Goal: Communication & Community: Share content

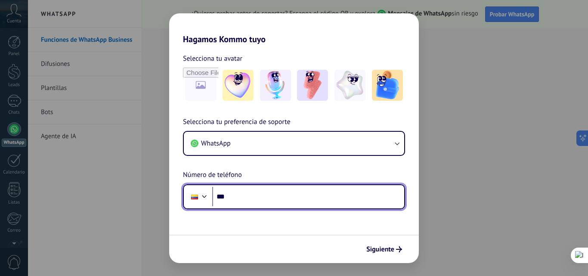
click at [251, 198] on input "***" at bounding box center [308, 197] width 192 height 20
click at [268, 198] on input "***" at bounding box center [308, 197] width 192 height 20
paste input "**********"
click at [238, 196] on input "**********" at bounding box center [308, 197] width 192 height 20
click at [301, 194] on input "**********" at bounding box center [308, 197] width 192 height 20
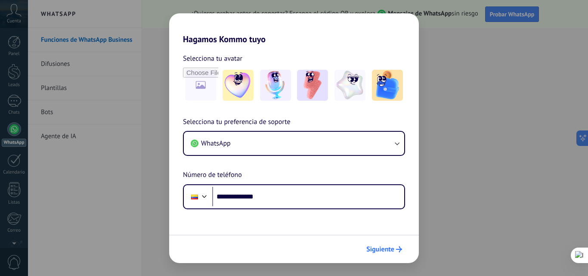
click at [382, 247] on span "Siguiente" at bounding box center [380, 249] width 28 height 6
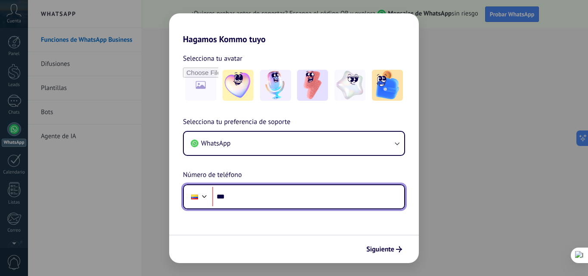
type input "**"
click at [191, 197] on div at bounding box center [194, 196] width 7 height 5
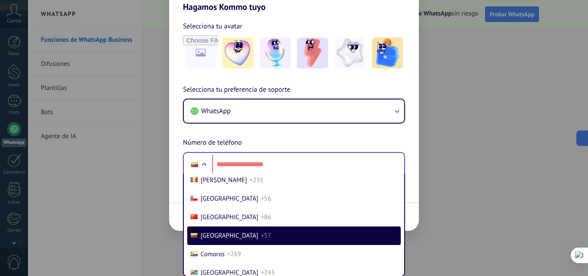
scroll to position [670, 0]
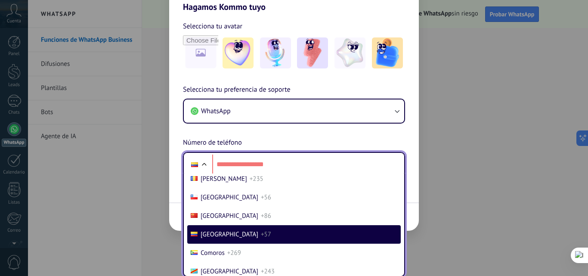
click at [221, 236] on span "Colombia" at bounding box center [230, 234] width 58 height 8
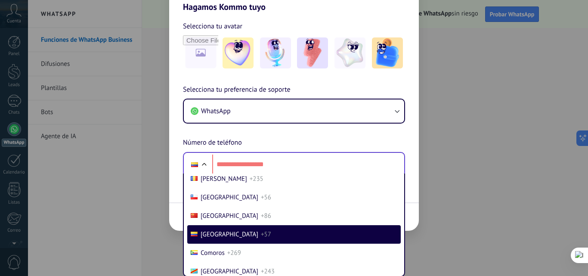
scroll to position [0, 0]
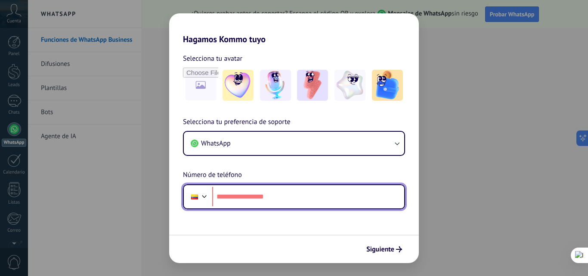
click at [263, 198] on input "tel" at bounding box center [308, 197] width 192 height 20
type input "**********"
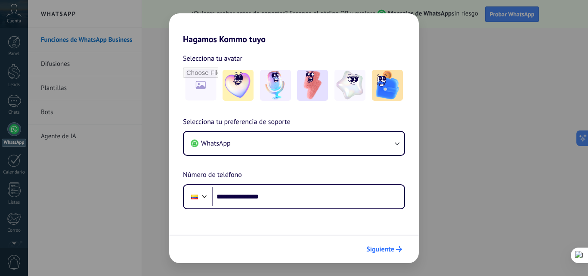
click at [383, 252] on span "Siguiente" at bounding box center [380, 249] width 28 height 6
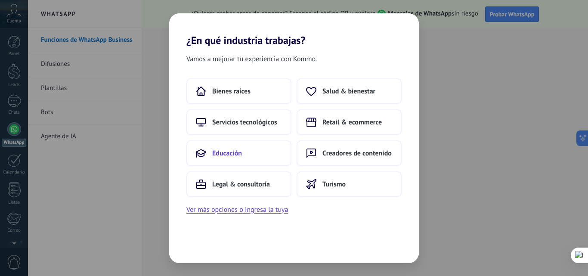
click at [262, 155] on button "Educación" at bounding box center [238, 153] width 105 height 26
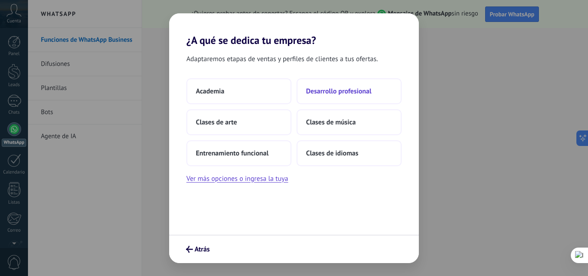
click at [356, 92] on span "Desarrollo profesional" at bounding box center [338, 91] width 65 height 9
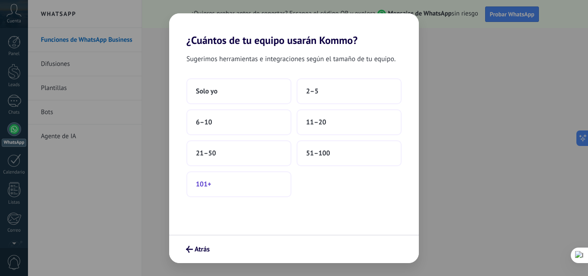
click at [233, 189] on button "101+" at bounding box center [238, 184] width 105 height 26
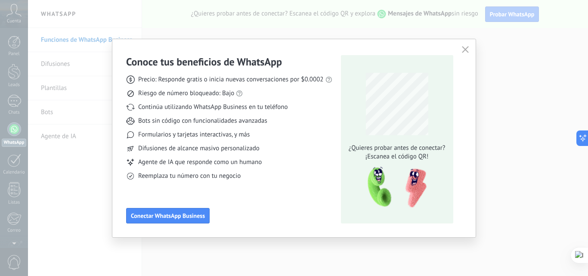
click at [460, 47] on button "button" at bounding box center [465, 50] width 11 height 12
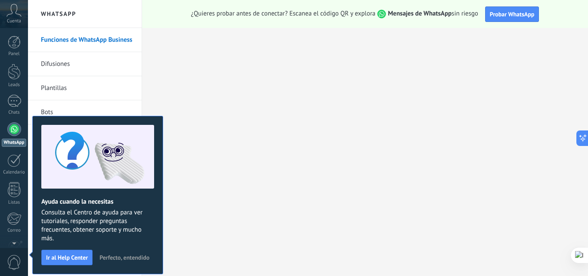
click at [176, 6] on div "¿Quieres probar antes de conectar? Escanea el código QR y explora Mensajes de W…" at bounding box center [365, 14] width 446 height 28
click at [115, 258] on span "Perfecto, entendido" at bounding box center [124, 257] width 50 height 6
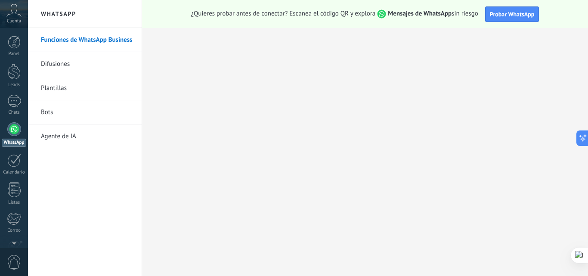
click at [13, 133] on div at bounding box center [14, 129] width 14 height 14
click at [13, 142] on div "WhatsApp" at bounding box center [14, 143] width 25 height 8
click at [503, 12] on span "Probar WhatsApp" at bounding box center [512, 14] width 45 height 8
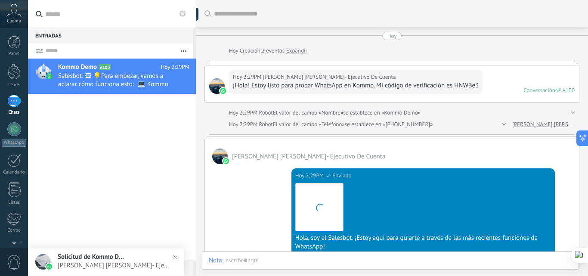
scroll to position [303, 0]
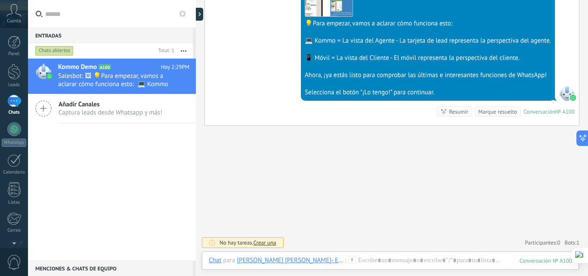
click at [270, 89] on div "Hoy 2:29PM SalesBot (TestBot) Leído Descargar 💡Para empezar, vamos a aclarar có…" at bounding box center [392, 39] width 374 height 171
click at [108, 109] on span "Captura leads desde Whatsapp y más!" at bounding box center [111, 112] width 104 height 8
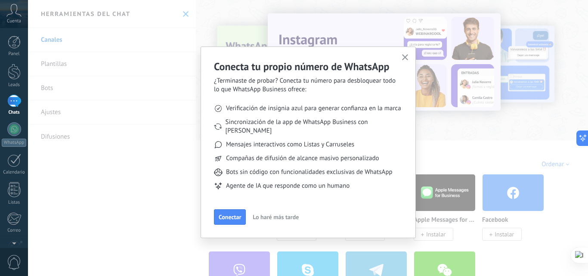
click at [404, 55] on icon "button" at bounding box center [405, 57] width 6 height 6
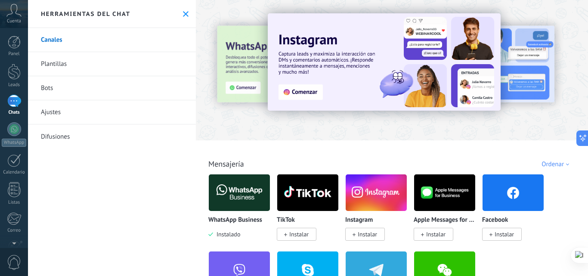
click at [239, 188] on img at bounding box center [239, 193] width 61 height 42
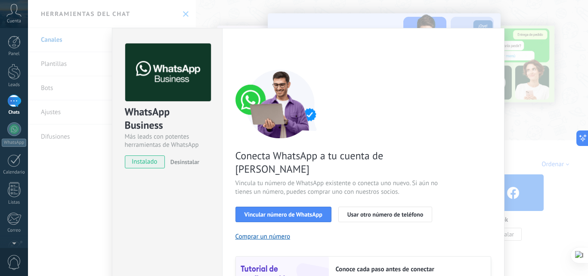
click at [540, 29] on div "WhatsApp Business Más leads con potentes herramientas de WhatsApp instalado Des…" at bounding box center [308, 138] width 560 height 276
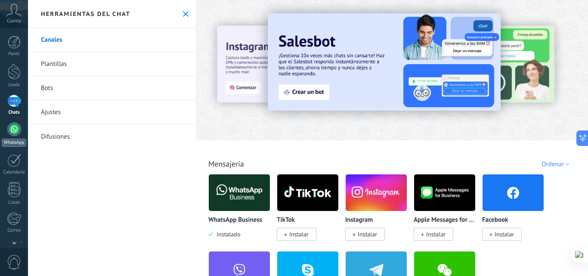
click at [13, 131] on div at bounding box center [14, 129] width 14 height 14
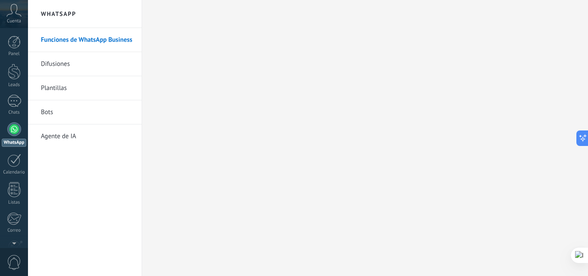
click at [12, 129] on div at bounding box center [14, 129] width 14 height 14
click at [73, 65] on link "Difusiones" at bounding box center [87, 64] width 92 height 24
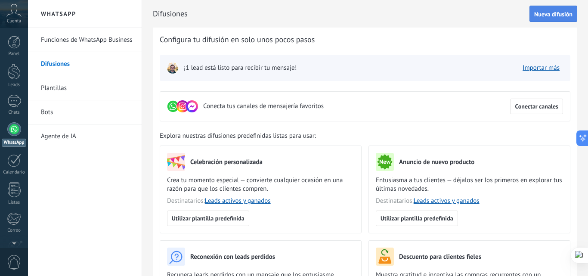
click at [549, 12] on span "Nueva difusión" at bounding box center [553, 14] width 38 height 6
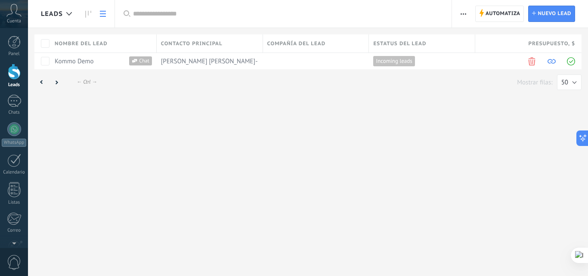
click at [182, 59] on html ".abccls-1,.abccls-2{fill-rule:evenodd}.abccls-2{fill:#fff} .abfcls-1{fill:none}…" at bounding box center [294, 138] width 588 height 276
click at [47, 60] on html ".abccls-1,.abccls-2{fill-rule:evenodd}.abccls-2{fill:#fff} .abfcls-1{fill:none}…" at bounding box center [294, 138] width 588 height 276
click at [9, 134] on html ".abccls-1,.abccls-2{fill-rule:evenodd}.abccls-2{fill:#fff} .abfcls-1{fill:none}…" at bounding box center [294, 138] width 588 height 276
click at [568, 18] on html ".abccls-1,.abccls-2{fill-rule:evenodd}.abccls-2{fill:#fff} .abfcls-1{fill:none}…" at bounding box center [294, 138] width 588 height 276
click at [546, 12] on html ".abccls-1,.abccls-2{fill-rule:evenodd}.abccls-2{fill:#fff} .abfcls-1{fill:none}…" at bounding box center [294, 138] width 588 height 276
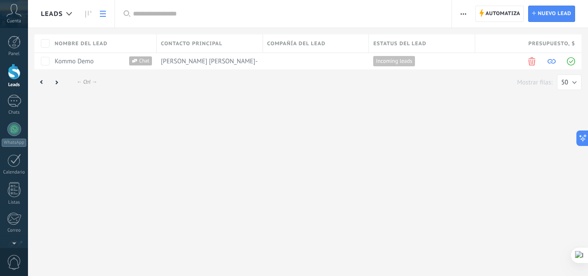
click at [104, 15] on html ".abccls-1,.abccls-2{fill-rule:evenodd}.abccls-2{fill:#fff} .abfcls-1{fill:none}…" at bounding box center [294, 138] width 588 height 276
click at [7, 130] on html ".abccls-1,.abccls-2{fill-rule:evenodd}.abccls-2{fill:#fff} .abfcls-1{fill:none}…" at bounding box center [294, 138] width 588 height 276
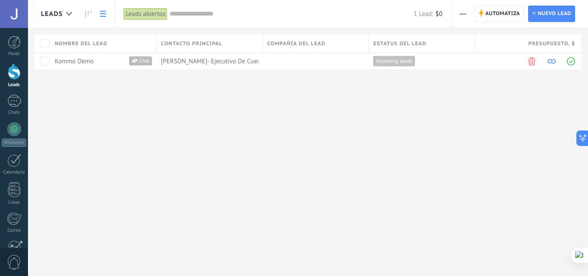
click at [56, 10] on span "Leads" at bounding box center [52, 14] width 22 height 8
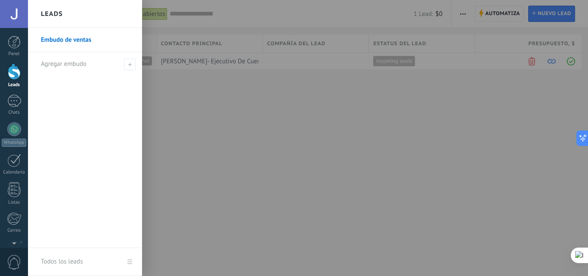
click at [253, 176] on div at bounding box center [322, 138] width 588 height 276
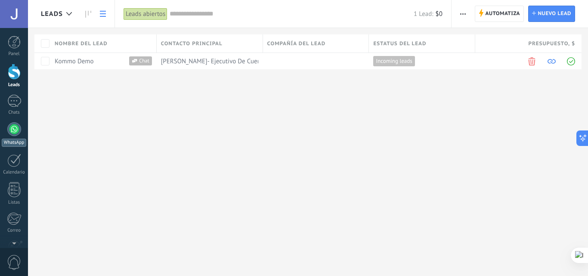
click at [9, 125] on div at bounding box center [14, 129] width 14 height 14
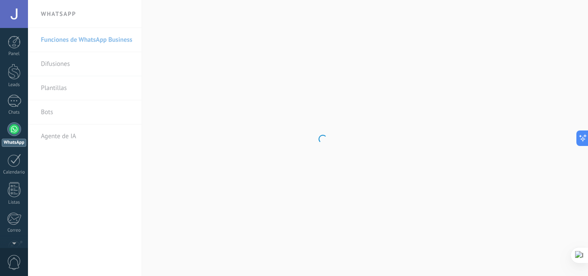
click at [58, 66] on body ".abccls-1,.abccls-2{fill-rule:evenodd}.abccls-2{fill:#fff} .abfcls-1{fill:none}…" at bounding box center [294, 138] width 588 height 276
click at [50, 64] on link "Difusiones" at bounding box center [87, 64] width 92 height 24
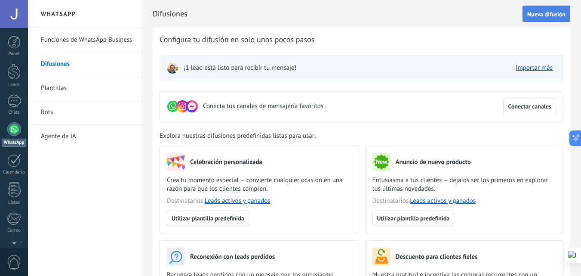
click at [561, 13] on span "Nueva difusión" at bounding box center [547, 14] width 38 height 6
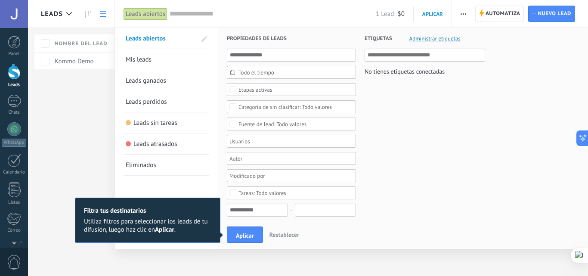
click at [434, 142] on div "Etiquetas Administrar etiquetas No tienes etiquetas conectadas" at bounding box center [420, 271] width 129 height 486
click at [290, 58] on input "text" at bounding box center [291, 55] width 129 height 13
click at [478, 151] on div "Etiquetas Administrar etiquetas No tienes etiquetas conectadas" at bounding box center [420, 271] width 129 height 486
click at [365, 228] on div "Aplicar Restablecer" at bounding box center [401, 235] width 367 height 28
click at [283, 53] on input "text" at bounding box center [291, 55] width 129 height 13
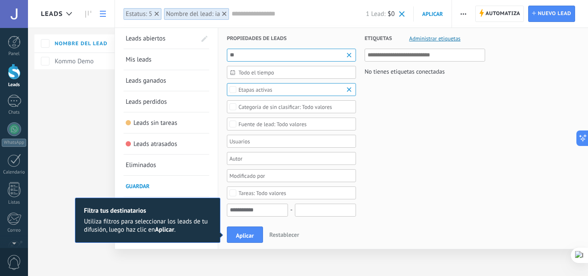
type input "*"
type input "*********"
click at [477, 110] on div "Etiquetas Administrar etiquetas No tienes etiquetas conectadas" at bounding box center [420, 272] width 129 height 488
click at [306, 72] on span "Todo el tiempo" at bounding box center [294, 72] width 113 height 6
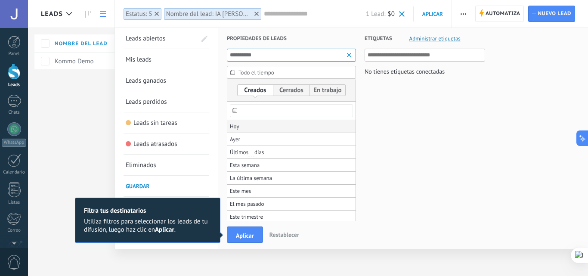
click at [299, 129] on li "Hoy" at bounding box center [291, 126] width 128 height 13
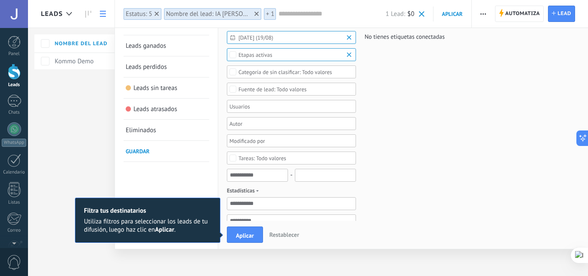
scroll to position [36, 0]
click at [278, 105] on div at bounding box center [288, 105] width 120 height 10
type input "*"
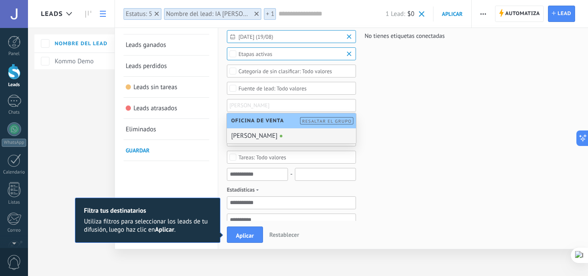
click at [466, 99] on div "Etiquetas Administrar etiquetas No tienes etiquetas conectadas" at bounding box center [420, 236] width 129 height 488
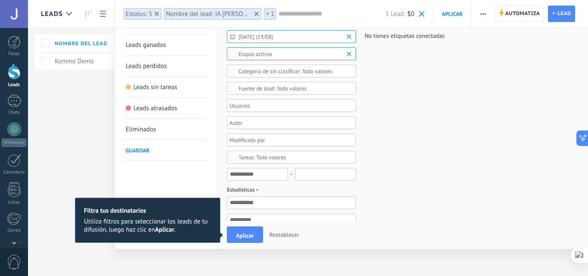
click at [309, 105] on div at bounding box center [288, 105] width 120 height 10
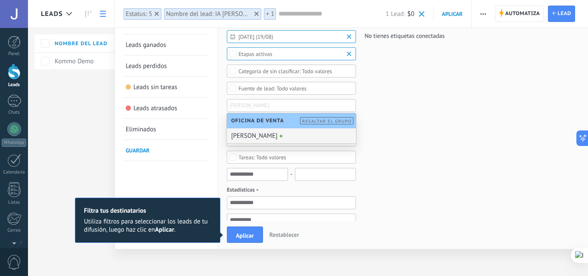
click at [235, 135] on div "[PERSON_NAME]" at bounding box center [291, 135] width 129 height 15
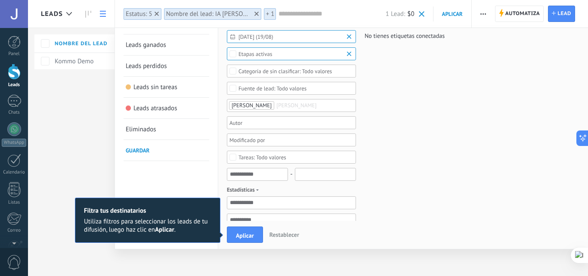
click at [276, 118] on div at bounding box center [288, 122] width 120 height 10
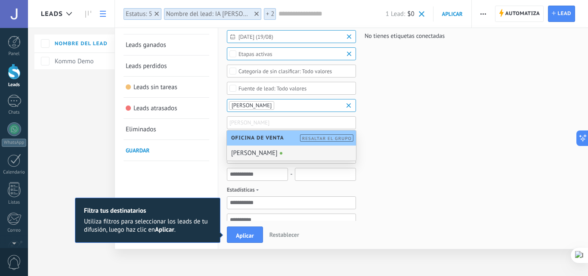
click at [256, 156] on div "[PERSON_NAME]" at bounding box center [291, 152] width 129 height 15
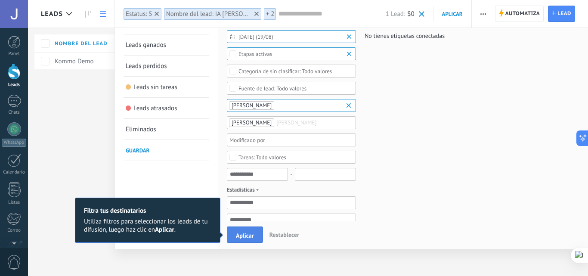
drag, startPoint x: 473, startPoint y: 173, endPoint x: 241, endPoint y: 232, distance: 239.0
click at [241, 232] on div "Leads abiertos Mis leads Leads ganados Leads perdidos Leads sin tareas Leads at…" at bounding box center [351, 138] width 474 height 221
click at [241, 232] on span "Aplicar" at bounding box center [245, 235] width 18 height 6
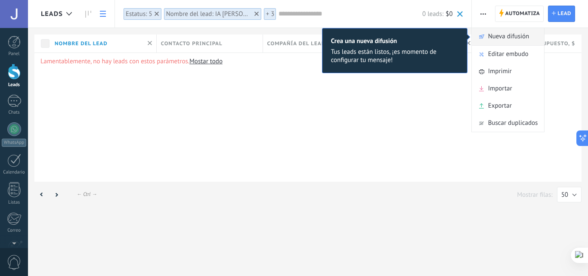
click at [511, 40] on span "Nueva difusión" at bounding box center [508, 36] width 41 height 17
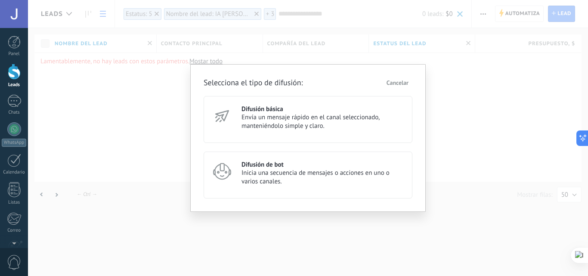
click at [269, 124] on span "Envía un mensaje rápido en el canal seleccionado, manteniéndolo simple y claro." at bounding box center [322, 121] width 163 height 17
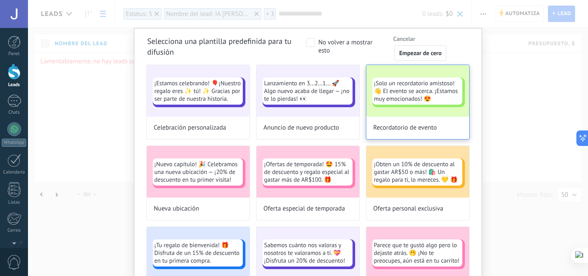
click at [418, 99] on span "¡Solo un recordatorio amistoso!👋 El evento se acerca. ¡Estamos muy emocionados!…" at bounding box center [417, 90] width 86 height 23
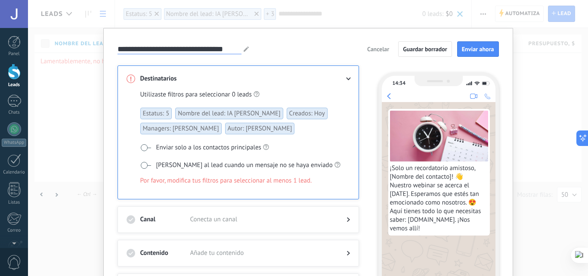
click at [165, 44] on input "**********" at bounding box center [179, 49] width 124 height 10
drag, startPoint x: 237, startPoint y: 49, endPoint x: 87, endPoint y: 54, distance: 149.4
click at [87, 54] on div "**********" at bounding box center [308, 138] width 560 height 276
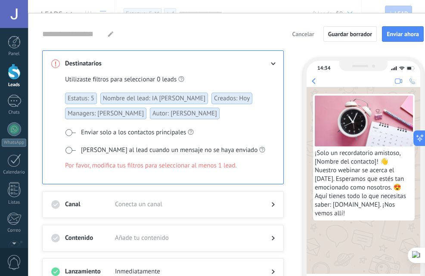
click at [102, 75] on span "Utilizaste filtros para seleccionar" at bounding box center [110, 79] width 90 height 9
click at [74, 149] on span at bounding box center [70, 150] width 11 height 7
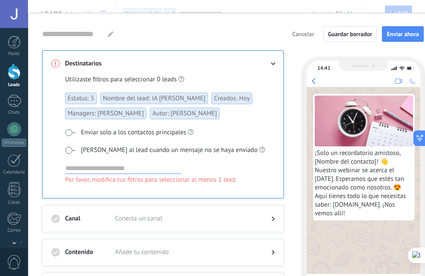
click at [74, 149] on span at bounding box center [70, 150] width 11 height 7
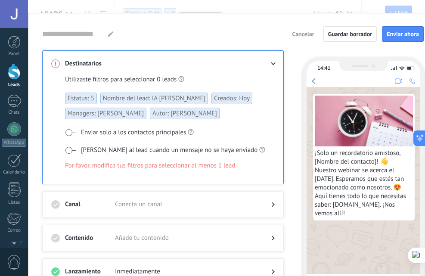
click at [130, 207] on span "Conecta un canal" at bounding box center [186, 204] width 142 height 9
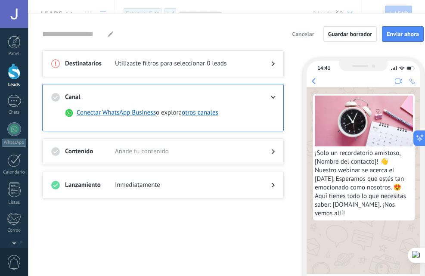
click at [79, 57] on div "Destinatarios Utilizaste filtros para seleccionar 0 leads" at bounding box center [162, 63] width 241 height 27
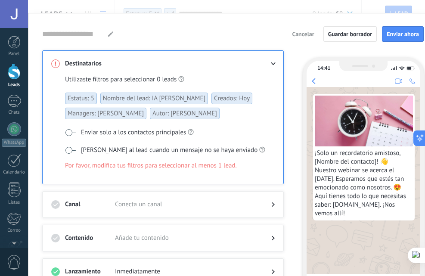
click at [77, 31] on input at bounding box center [74, 34] width 64 height 10
type input "*"
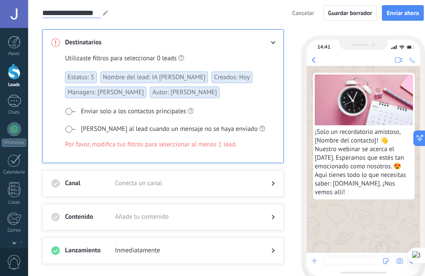
scroll to position [21, 0]
type input "**********"
click at [69, 127] on span at bounding box center [70, 129] width 11 height 7
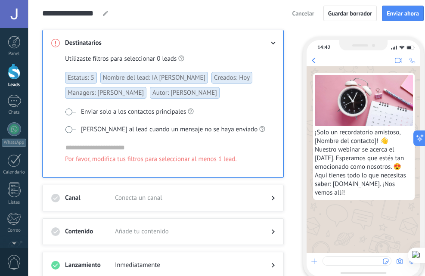
click at [97, 145] on input at bounding box center [123, 147] width 116 height 10
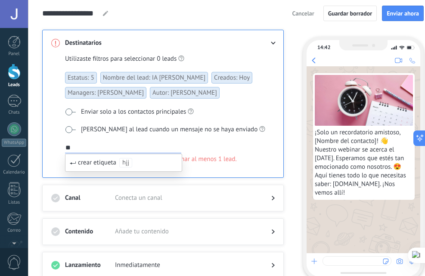
type input "*"
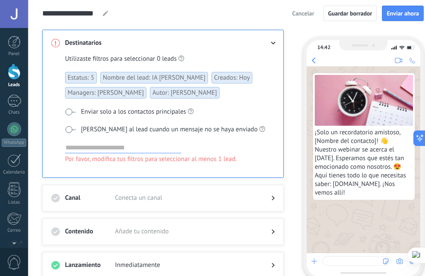
click at [251, 151] on div at bounding box center [166, 147] width 202 height 11
click at [117, 198] on span "Conecta un canal" at bounding box center [186, 198] width 142 height 9
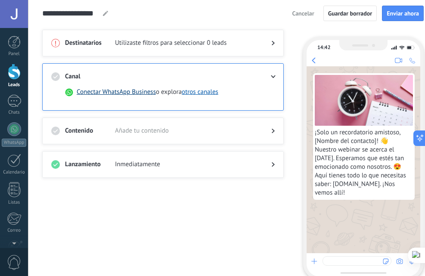
click at [134, 93] on button "Conectar WhatsApp Business" at bounding box center [116, 92] width 79 height 9
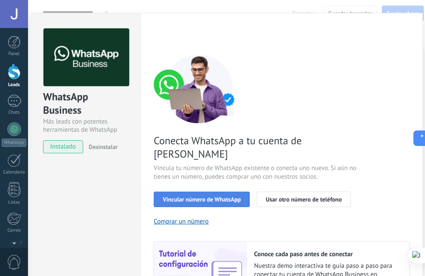
click at [209, 196] on span "Vincular número de WhatsApp" at bounding box center [202, 199] width 78 height 6
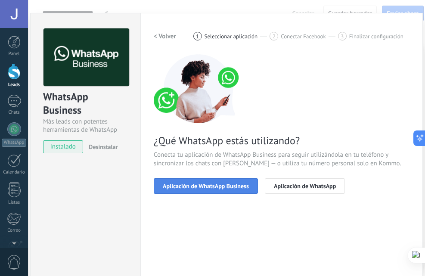
click at [225, 188] on span "Aplicación de WhatsApp Business" at bounding box center [206, 186] width 86 height 6
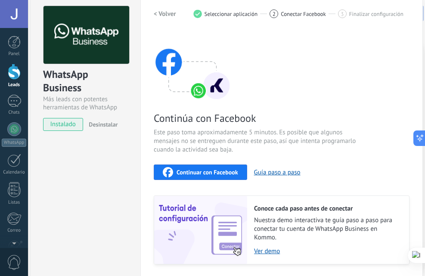
scroll to position [0, 0]
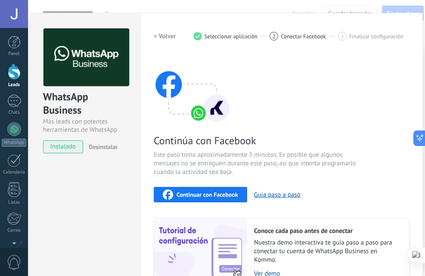
click at [63, 148] on span "instalado" at bounding box center [62, 146] width 39 height 13
click at [56, 149] on span "instalado" at bounding box center [62, 146] width 39 height 13
click at [322, 125] on div "Continúa con Facebook Este paso toma aproximadamente 5 minutos. Es posible que …" at bounding box center [282, 170] width 256 height 232
click at [72, 145] on span "instalado" at bounding box center [62, 146] width 39 height 13
click at [201, 194] on span "Continuar con Facebook" at bounding box center [207, 194] width 62 height 6
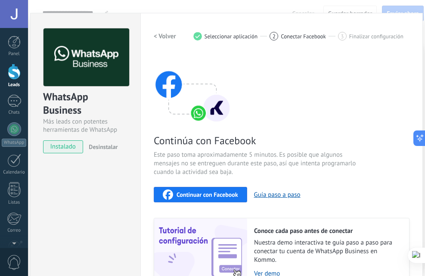
click at [156, 35] on h2 "< Volver" at bounding box center [165, 36] width 22 height 8
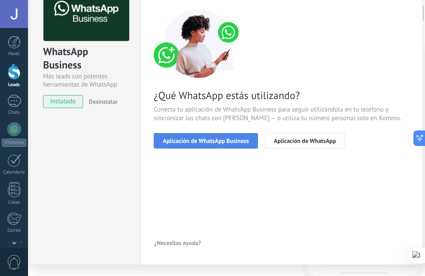
scroll to position [46, 0]
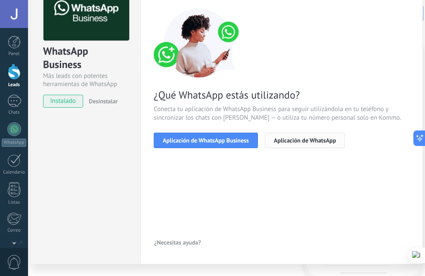
click at [329, 140] on span "Aplicación de WhatsApp" at bounding box center [305, 140] width 62 height 6
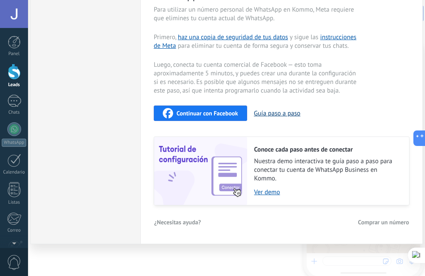
scroll to position [0, 0]
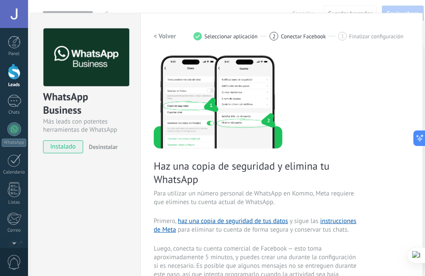
click at [15, 74] on div at bounding box center [14, 72] width 13 height 16
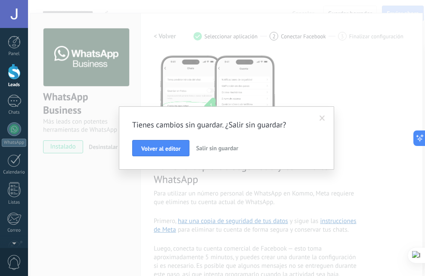
click at [320, 115] on span at bounding box center [322, 118] width 6 height 6
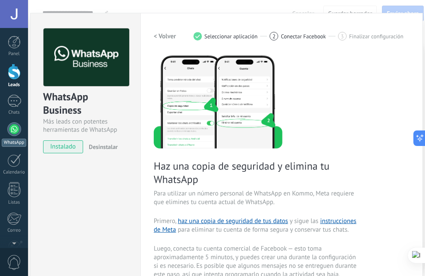
click at [6, 127] on link "WhatsApp" at bounding box center [14, 134] width 28 height 25
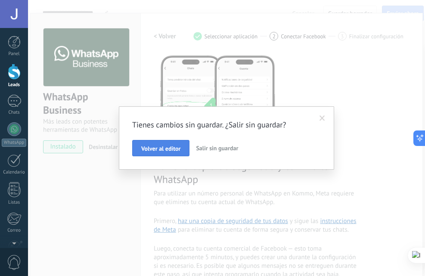
click at [168, 151] on span "Volver al editor" at bounding box center [160, 148] width 39 height 6
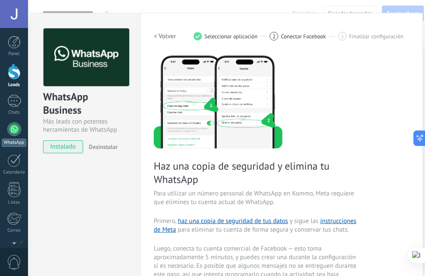
click at [15, 135] on div at bounding box center [14, 129] width 14 height 14
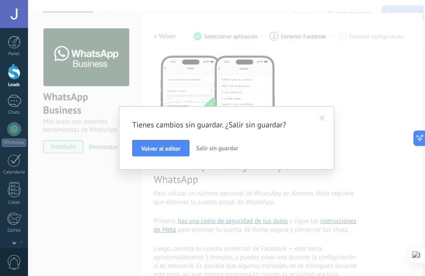
click at [222, 143] on button "Salir sin guardar" at bounding box center [216, 148] width 49 height 16
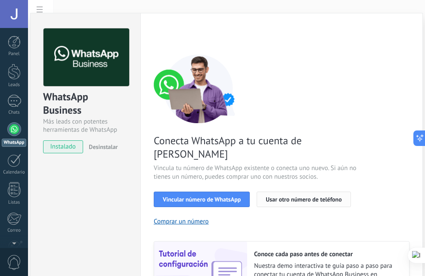
click at [321, 191] on button "Usar otro número de teléfono" at bounding box center [303, 198] width 94 height 15
